Goal: Task Accomplishment & Management: Complete application form

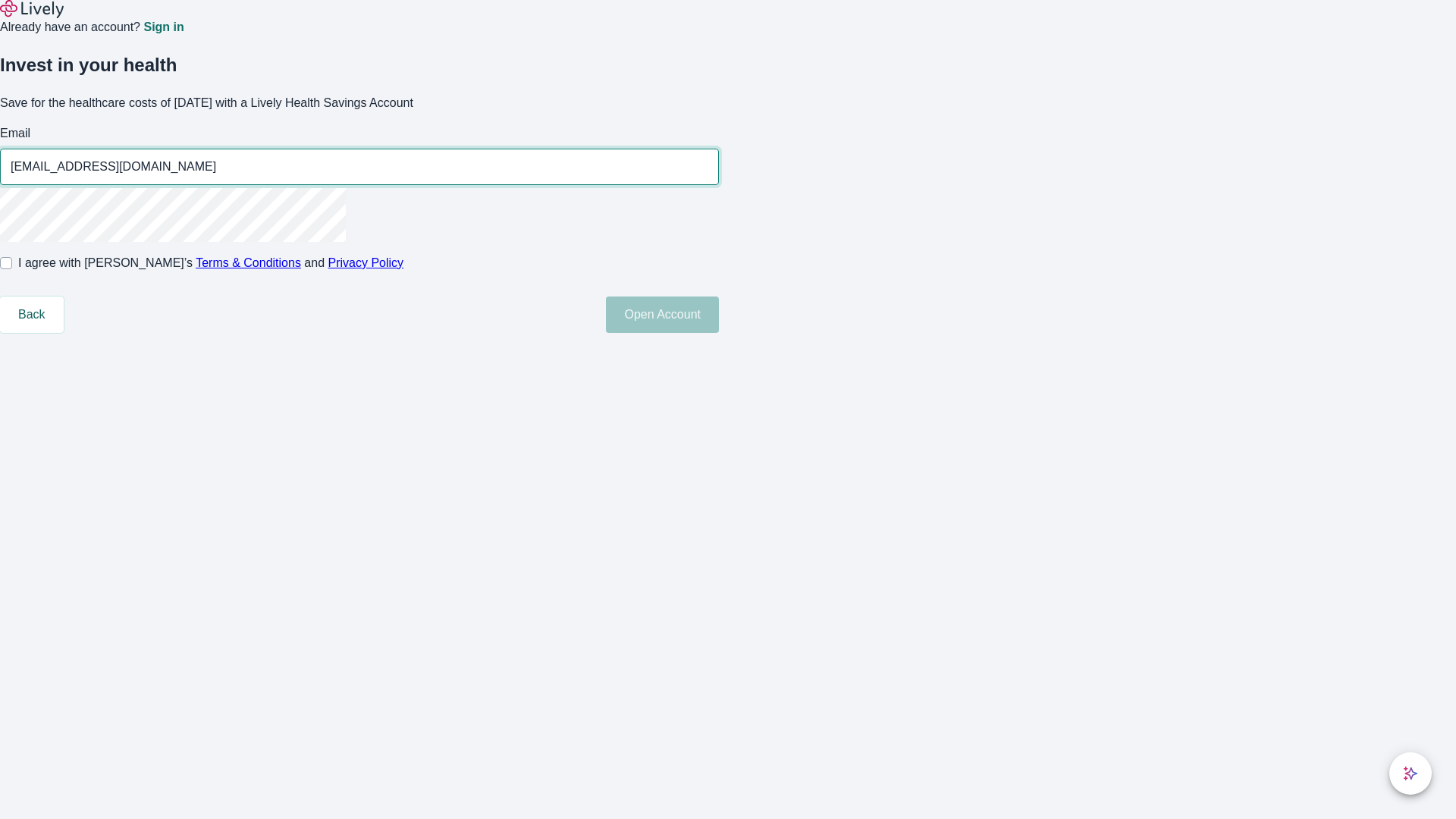
type input "[EMAIL_ADDRESS][DOMAIN_NAME]"
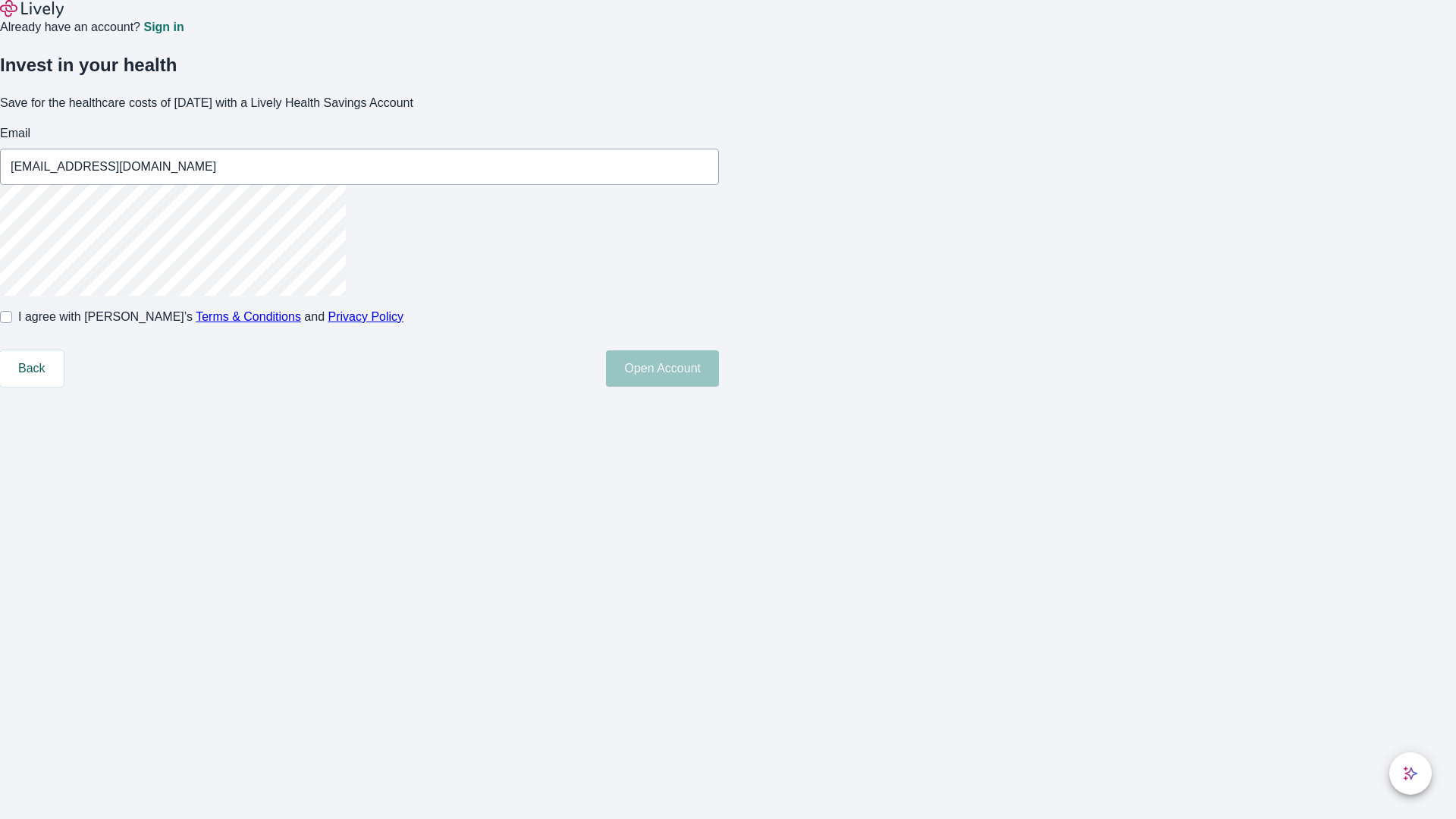
click at [12, 323] on input "I agree with Lively’s Terms & Conditions and Privacy Policy" at bounding box center [6, 317] width 12 height 12
checkbox input "true"
click at [719, 387] on button "Open Account" at bounding box center [662, 368] width 113 height 36
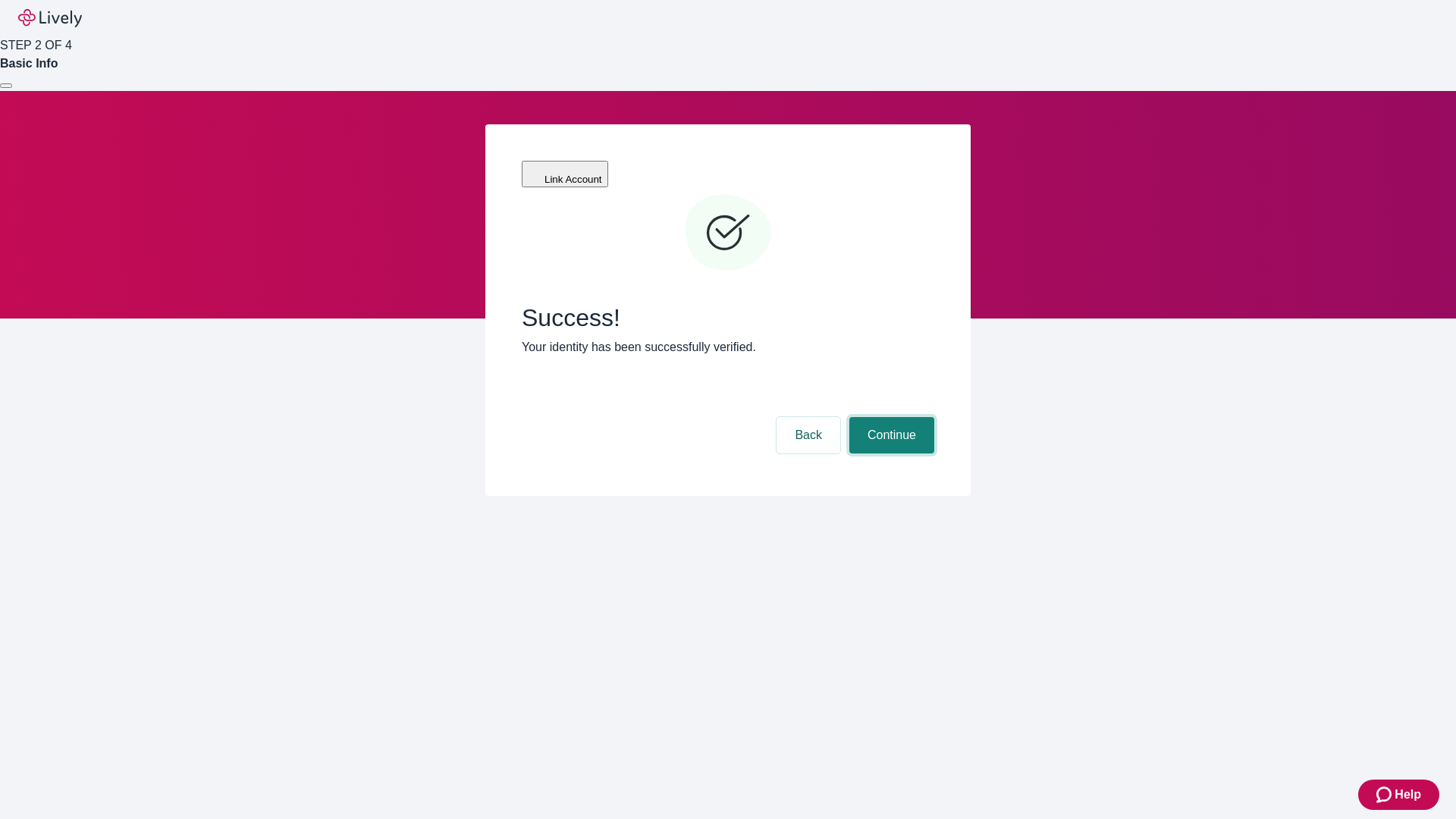
click at [890, 417] on button "Continue" at bounding box center [892, 434] width 85 height 36
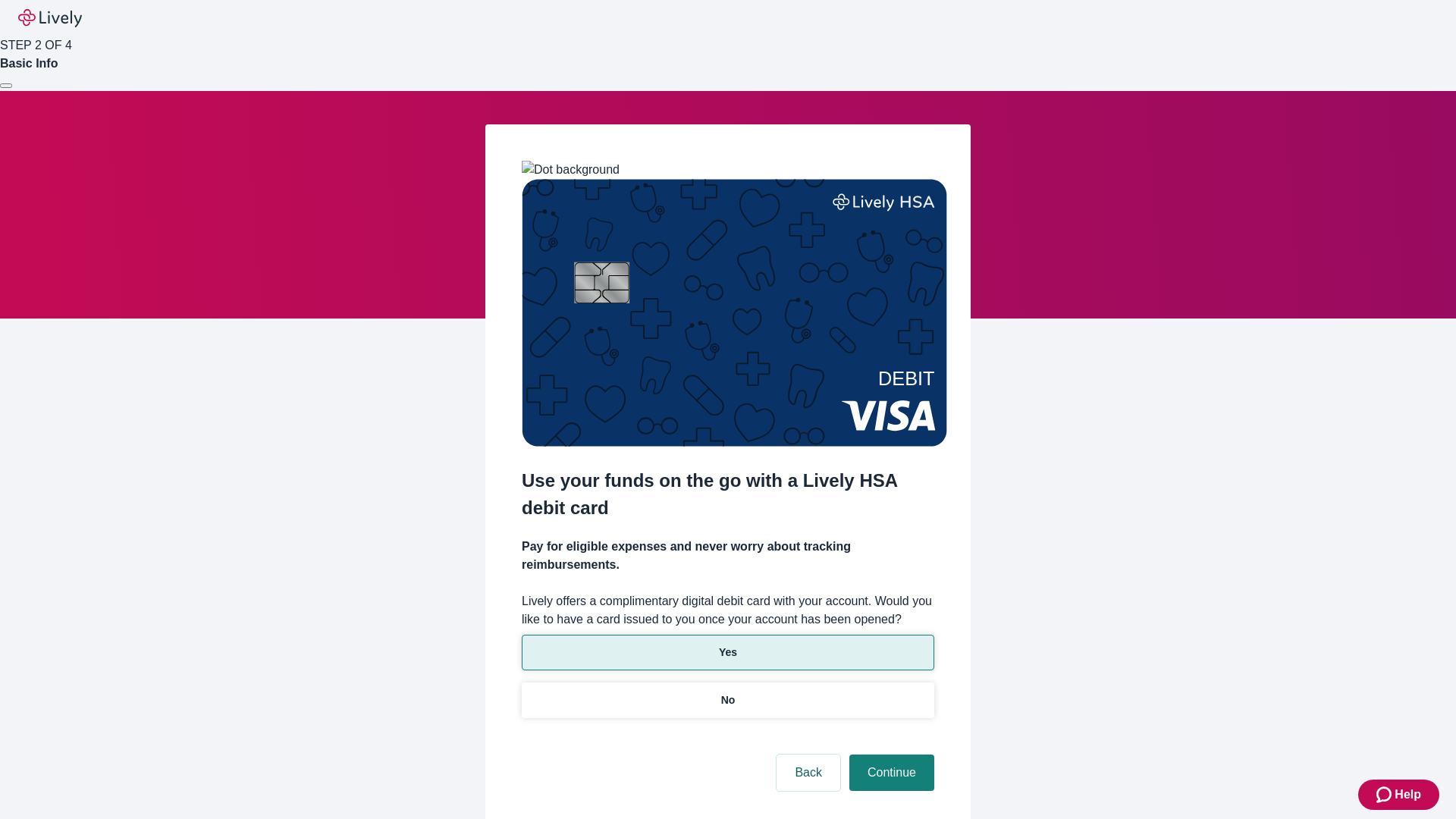
click at [728, 644] on p "Yes" at bounding box center [728, 652] width 19 height 16
click at [890, 755] on button "Continue" at bounding box center [892, 772] width 85 height 36
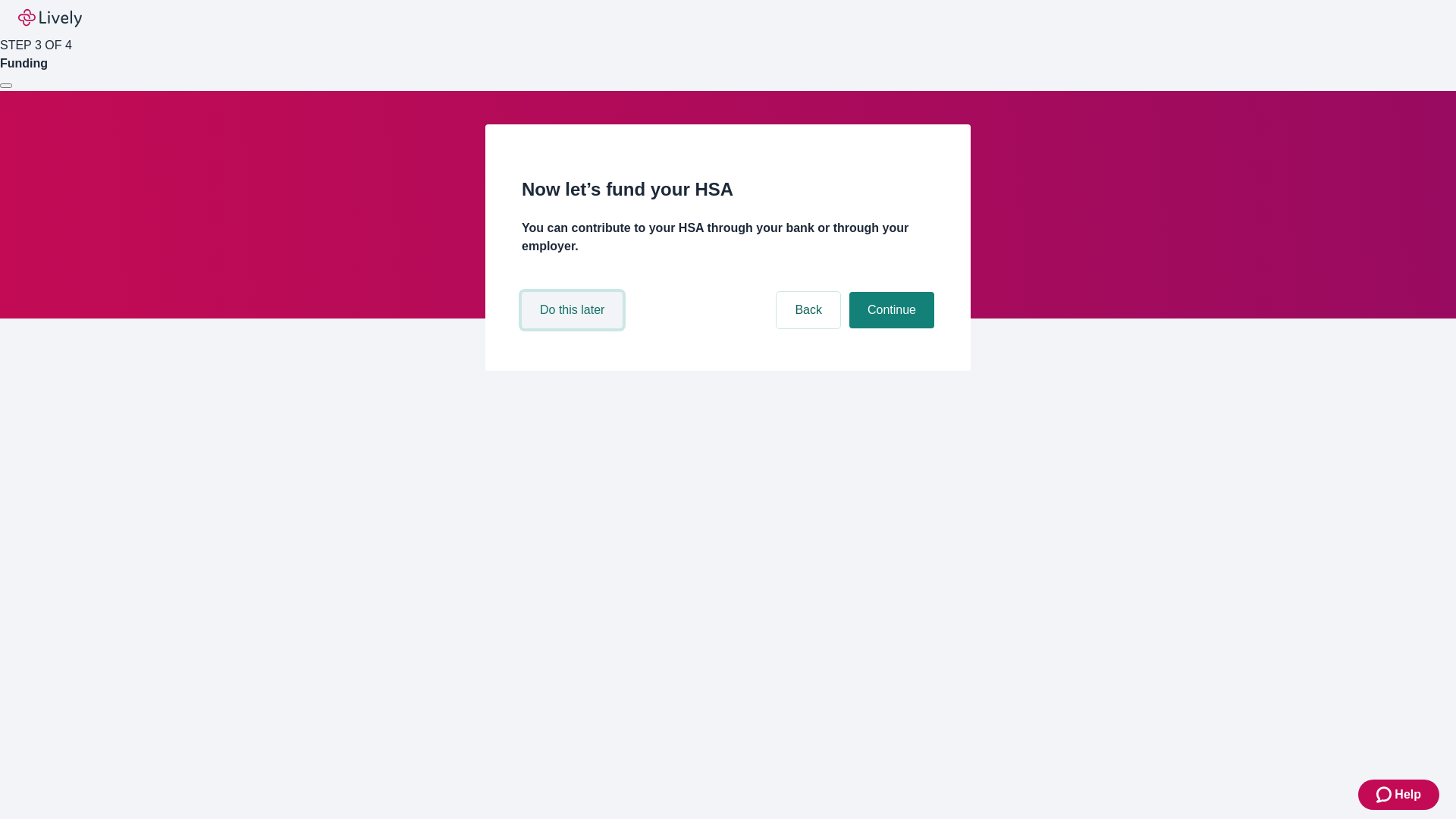
click at [574, 328] on button "Do this later" at bounding box center [572, 310] width 101 height 36
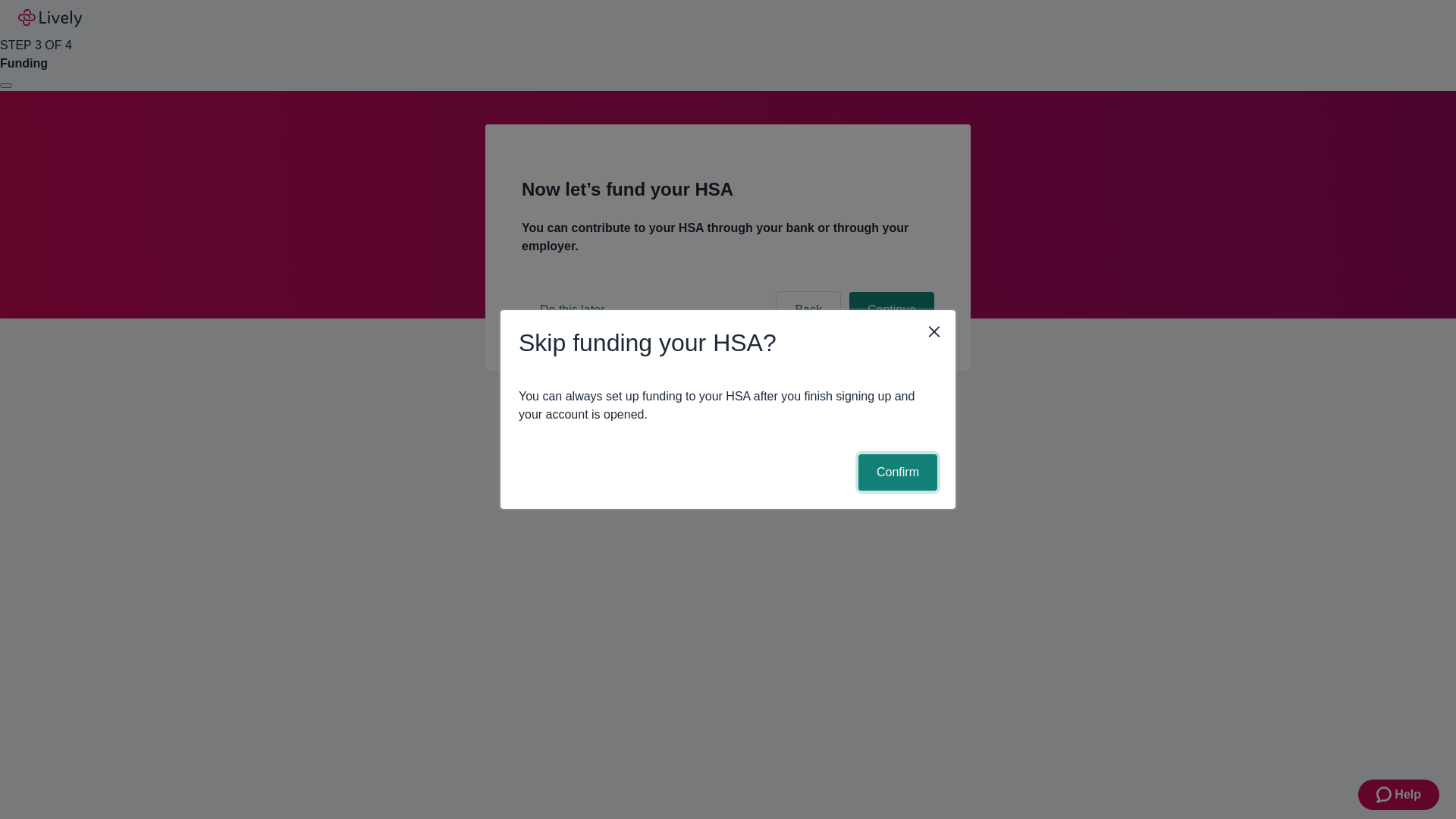
click at [895, 472] on button "Confirm" at bounding box center [897, 471] width 79 height 36
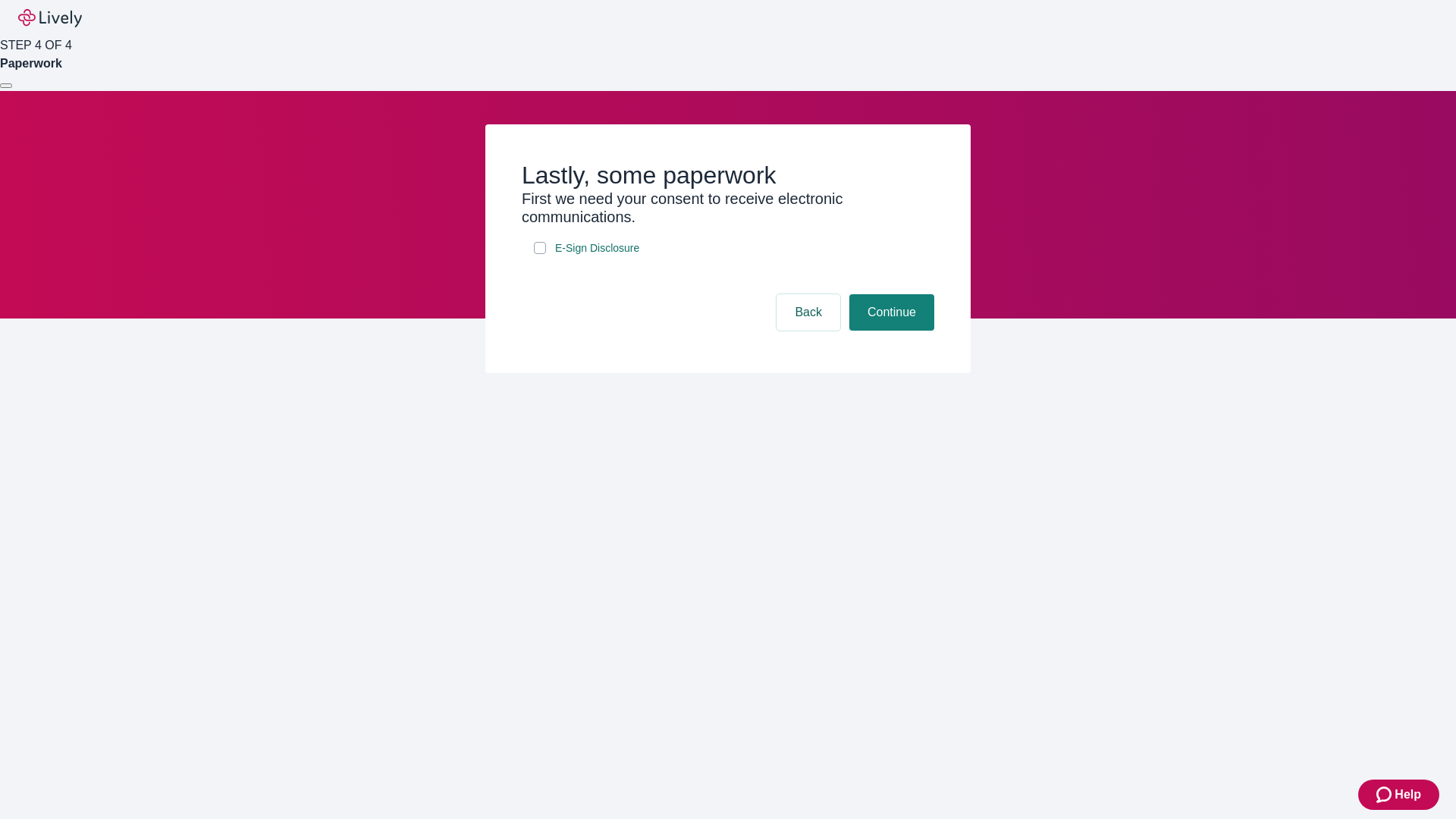
click at [540, 254] on input "E-Sign Disclosure" at bounding box center [540, 248] width 12 height 12
checkbox input "true"
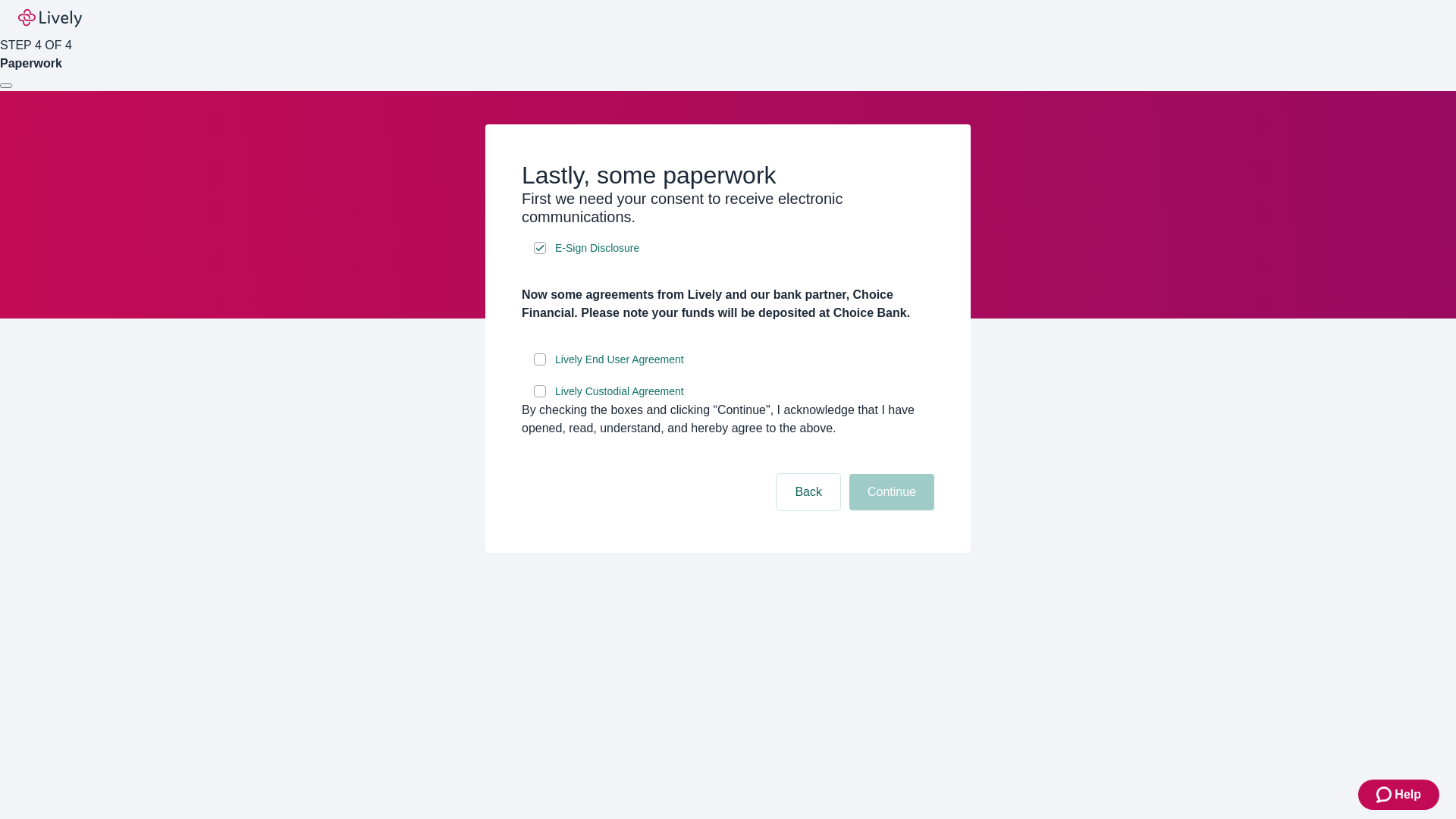
click at [540, 365] on input "Lively End User Agreement" at bounding box center [540, 359] width 12 height 12
checkbox input "true"
click at [540, 397] on input "Lively Custodial Agreement" at bounding box center [540, 391] width 12 height 12
checkbox input "true"
click at [890, 510] on button "Continue" at bounding box center [892, 492] width 85 height 36
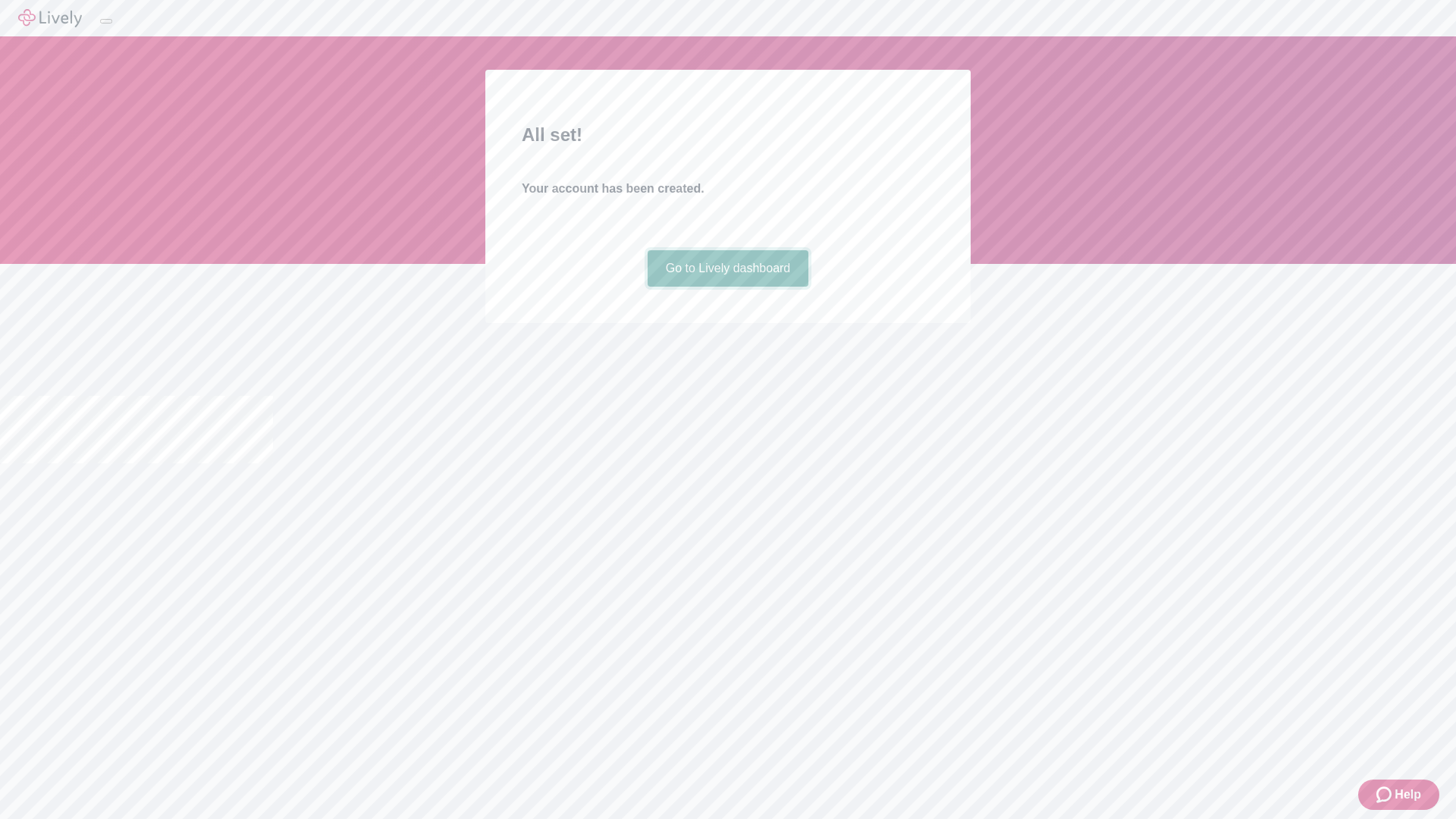
click at [728, 287] on link "Go to Lively dashboard" at bounding box center [728, 267] width 162 height 36
